Goal: Task Accomplishment & Management: Manage account settings

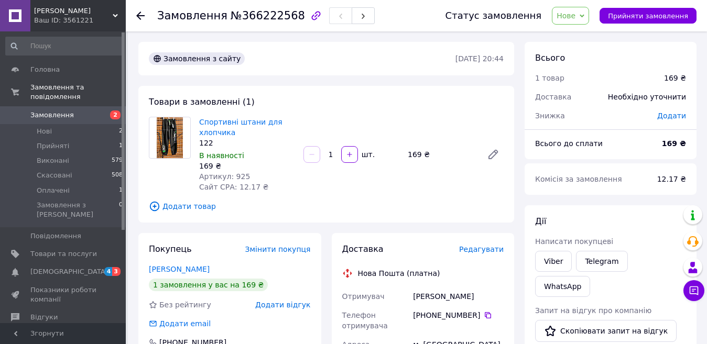
click at [100, 111] on span "2" at bounding box center [111, 115] width 29 height 9
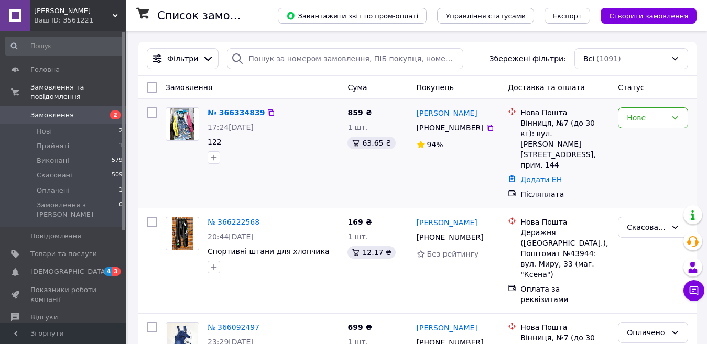
click at [243, 115] on link "№ 366334839" at bounding box center [235, 112] width 57 height 8
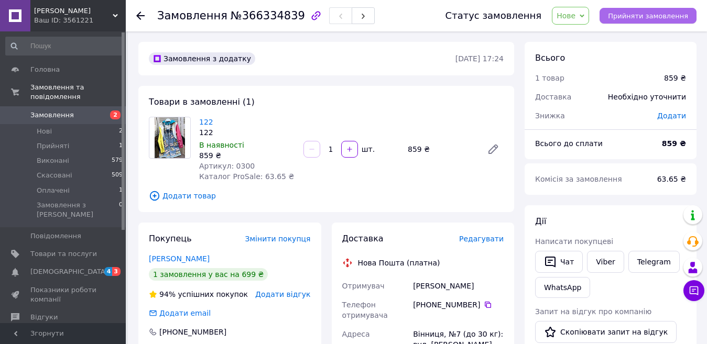
click at [661, 12] on span "Прийняти замовлення" at bounding box center [648, 16] width 80 height 8
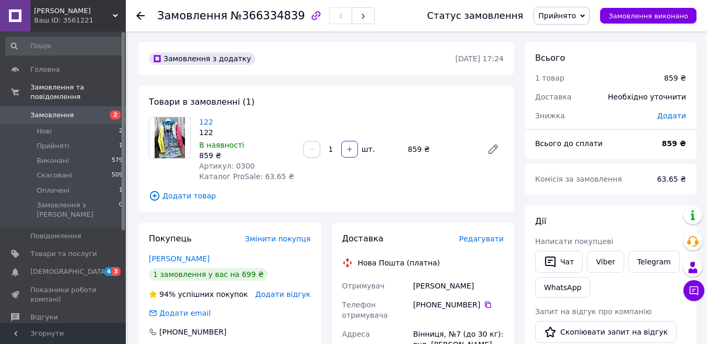
click at [45, 106] on link "Замовлення 2" at bounding box center [64, 115] width 129 height 18
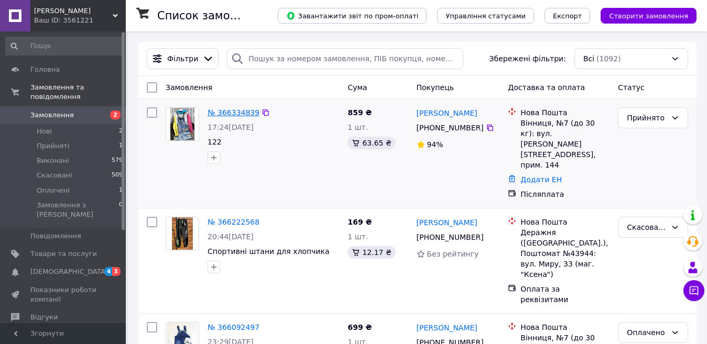
click at [219, 116] on link "№ 366334839" at bounding box center [233, 112] width 52 height 8
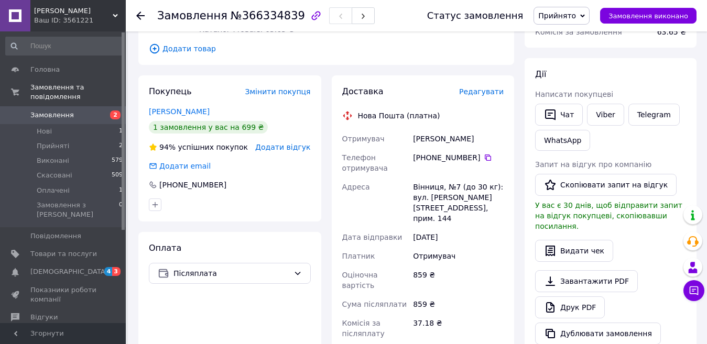
scroll to position [262, 0]
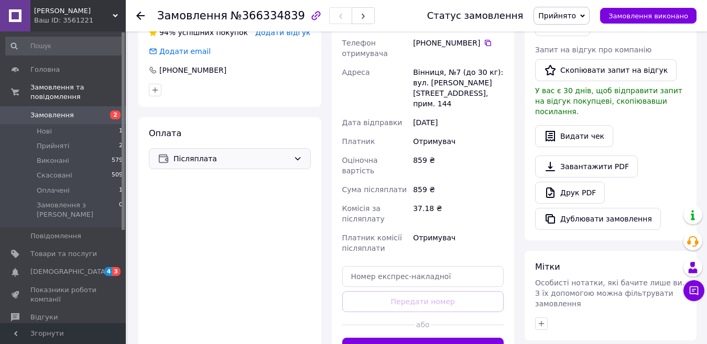
click at [178, 153] on span "Післяплата" at bounding box center [231, 159] width 116 height 12
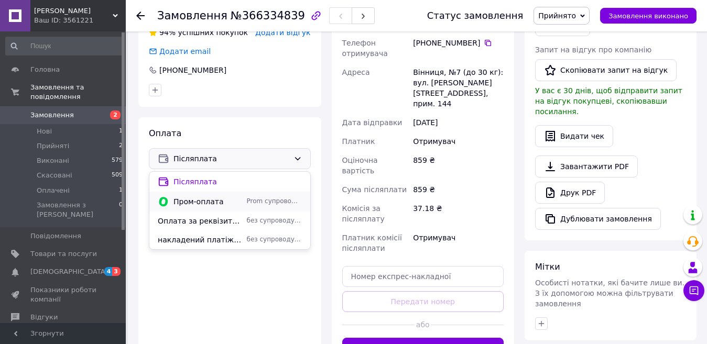
click at [200, 203] on span "Пром-оплата" at bounding box center [207, 201] width 69 height 10
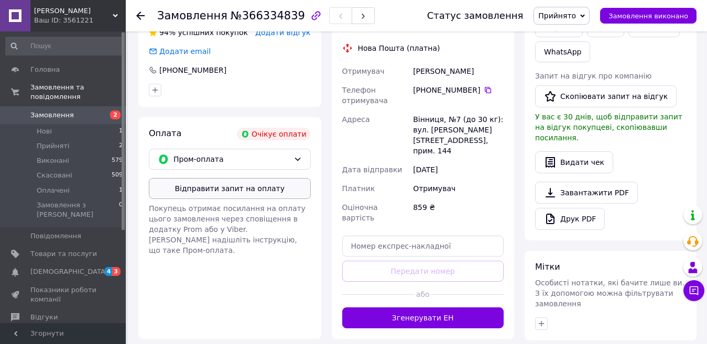
click at [205, 185] on button "Відправити запит на оплату" at bounding box center [230, 188] width 162 height 21
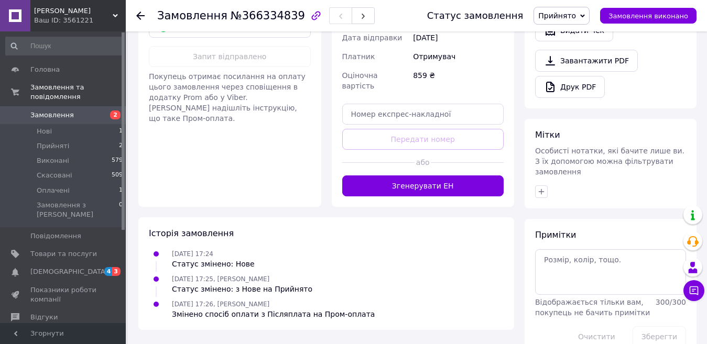
scroll to position [397, 0]
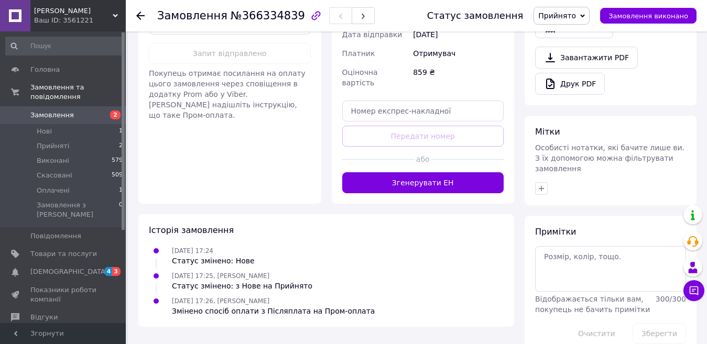
drag, startPoint x: 338, startPoint y: 128, endPoint x: 715, endPoint y: 2, distance: 397.7
click at [346, 144] on div "Доставка [PERSON_NAME] Вкажіть номер експрес-накладної Обов'язково введіть номе…" at bounding box center [423, 15] width 183 height 378
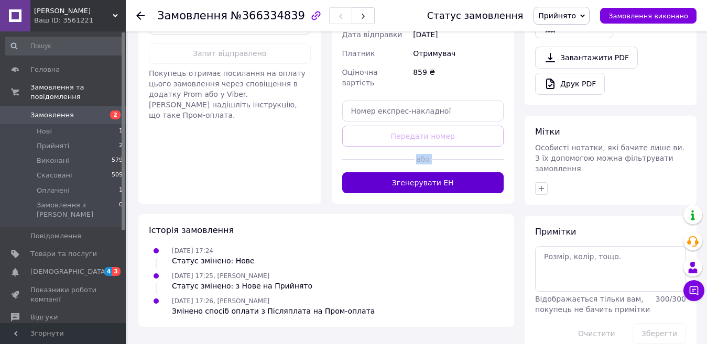
click at [405, 172] on button "Згенерувати ЕН" at bounding box center [423, 182] width 162 height 21
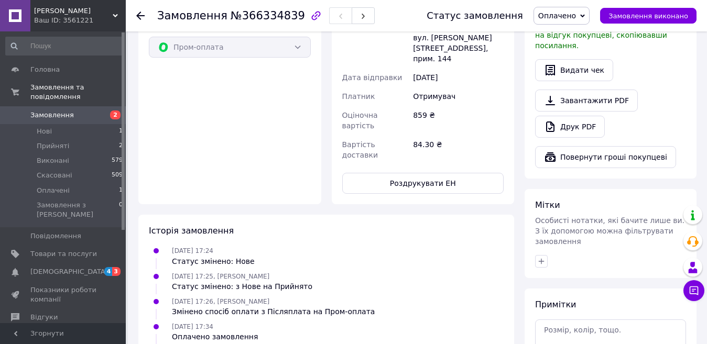
scroll to position [439, 0]
